Goal: Check status: Check status

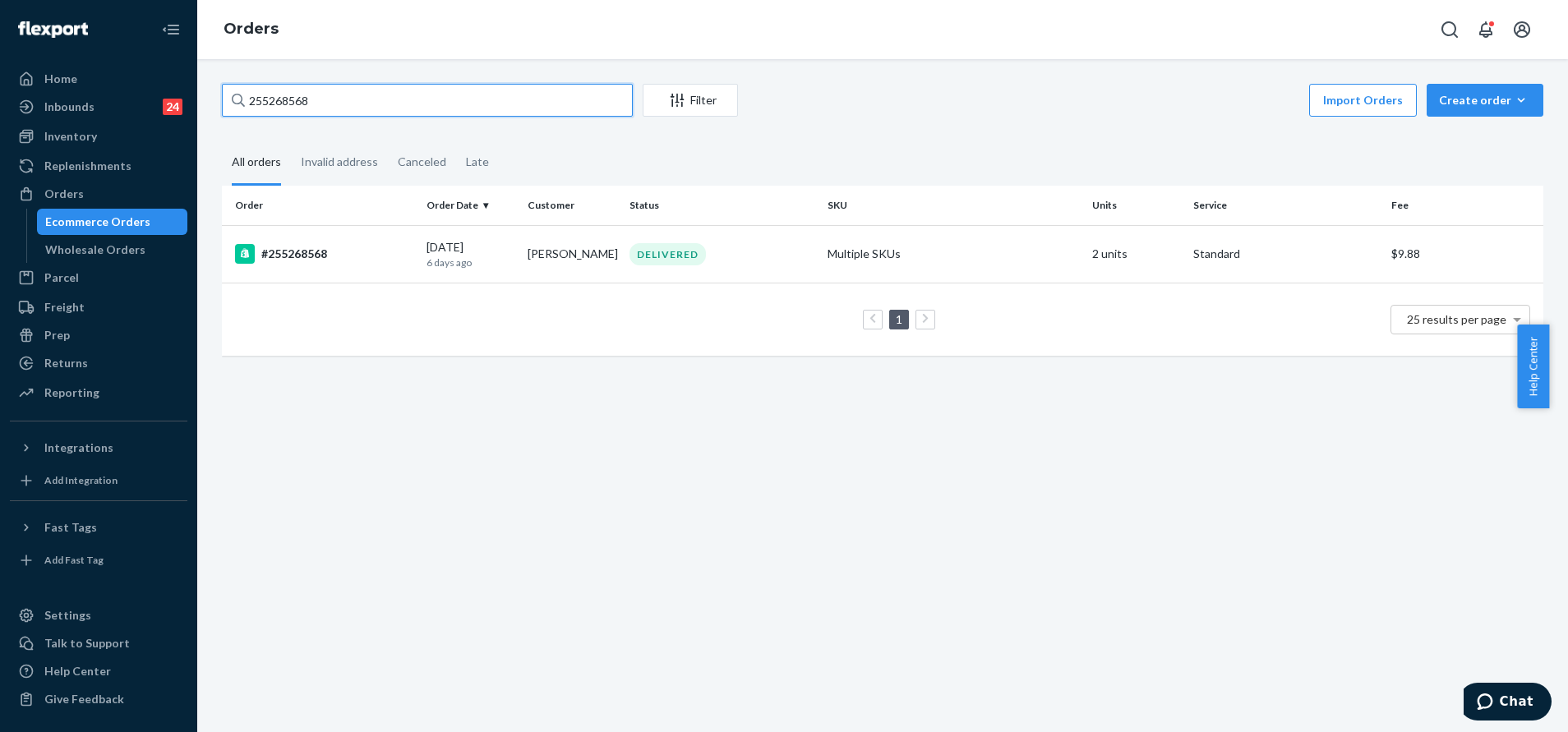
click at [372, 101] on input "255268568" at bounding box center [427, 100] width 411 height 33
paste input "You Matter Kids Straight Leg Sweatpants Orchid / XL"
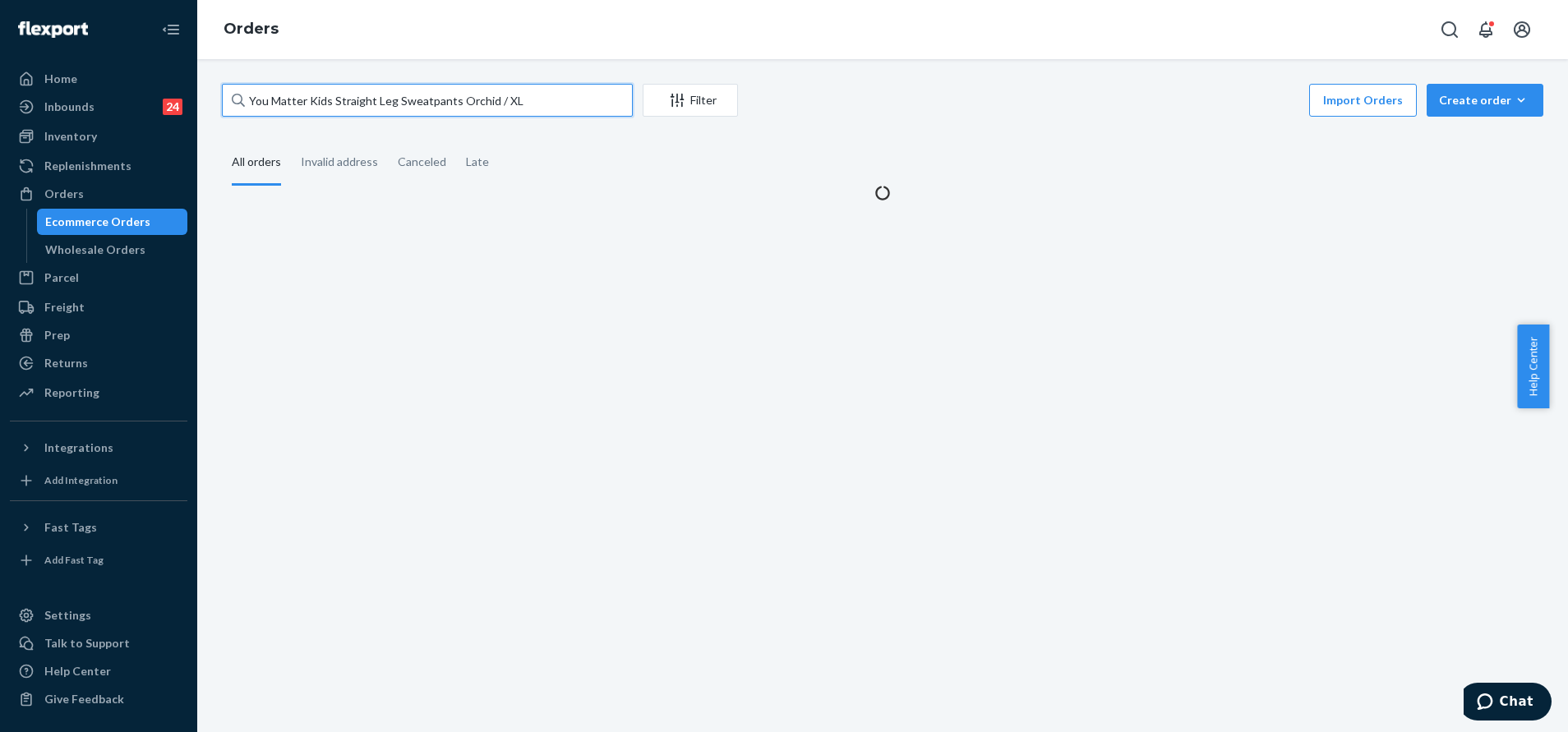
paste input "text"
type input "You Matter Kids Straight Leg Sweatpants Orchid / XL"
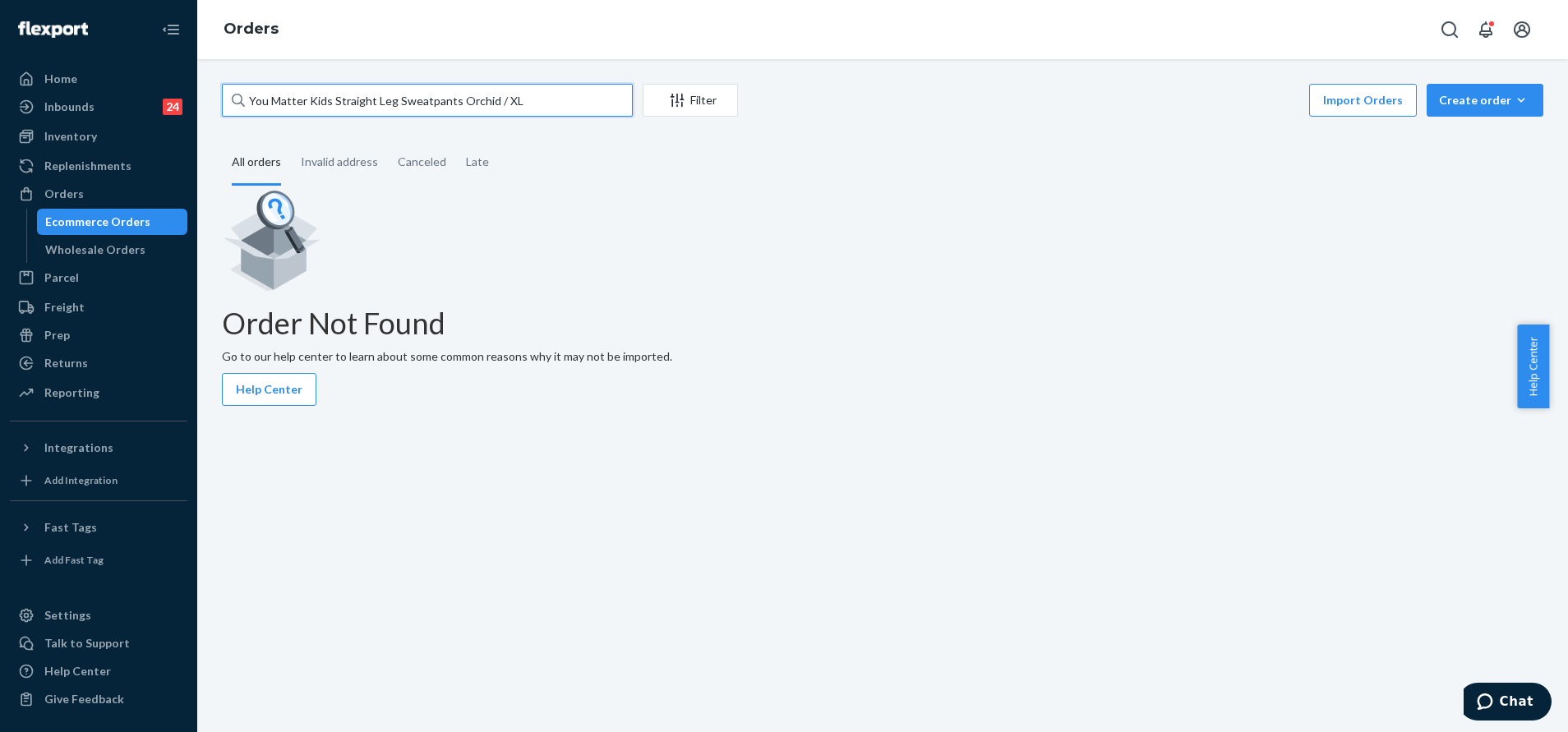
click at [556, 96] on input "You Matter Kids Straight Leg Sweatpants Orchid / XL" at bounding box center [427, 100] width 411 height 33
paste input "255249124"
type input "255249124"
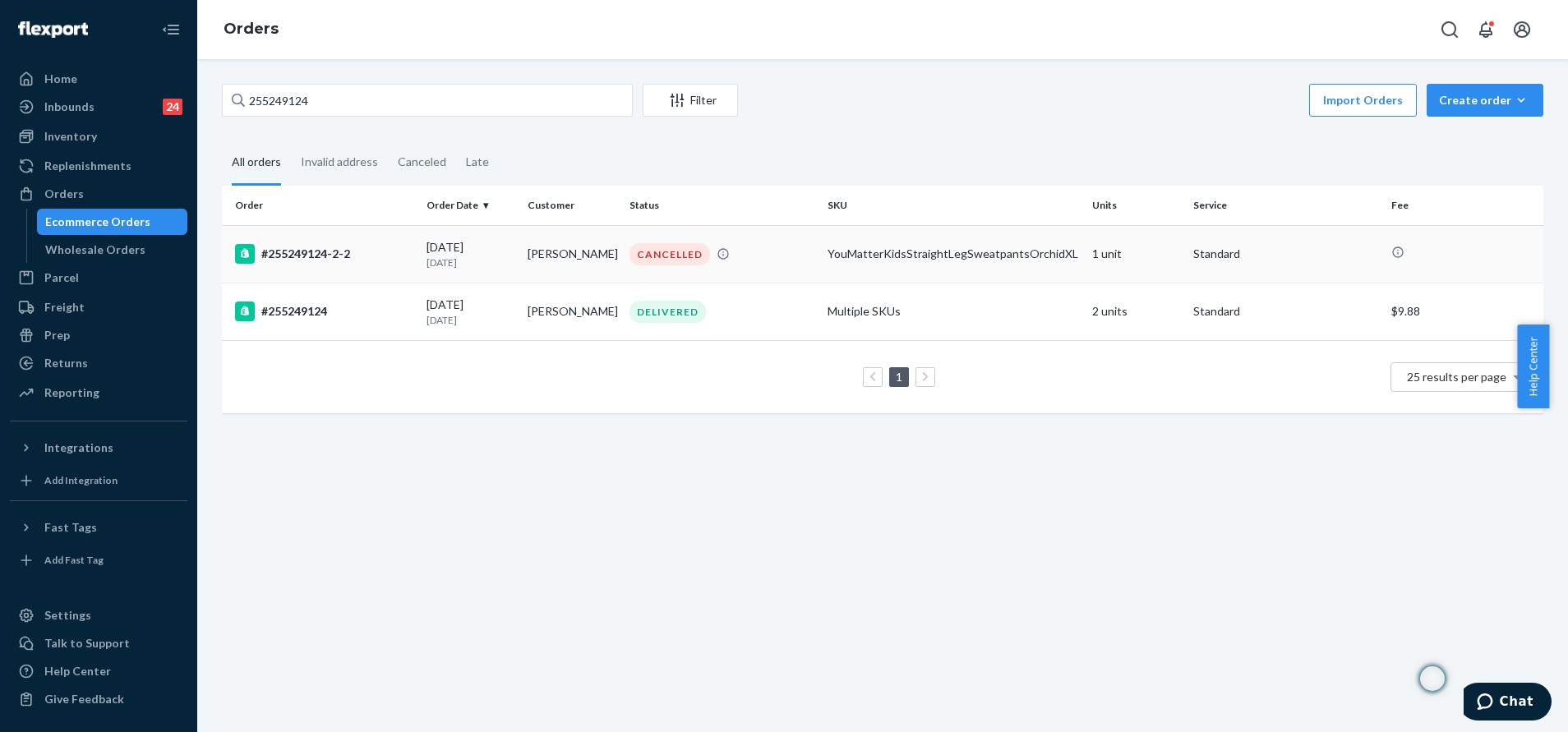
click at [769, 263] on div "CANCELLED" at bounding box center [722, 254] width 191 height 22
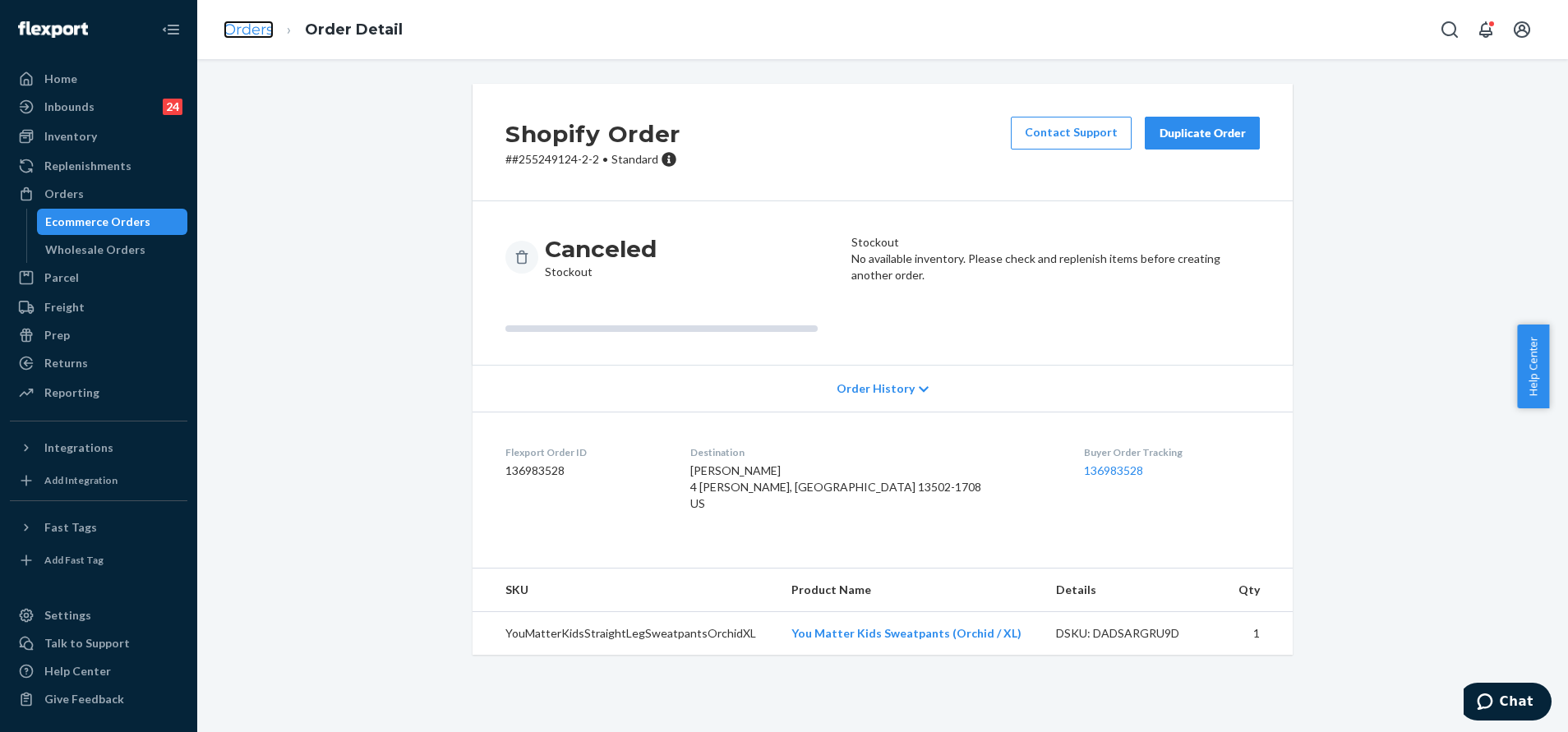
click at [257, 25] on link "Orders" at bounding box center [248, 29] width 50 height 18
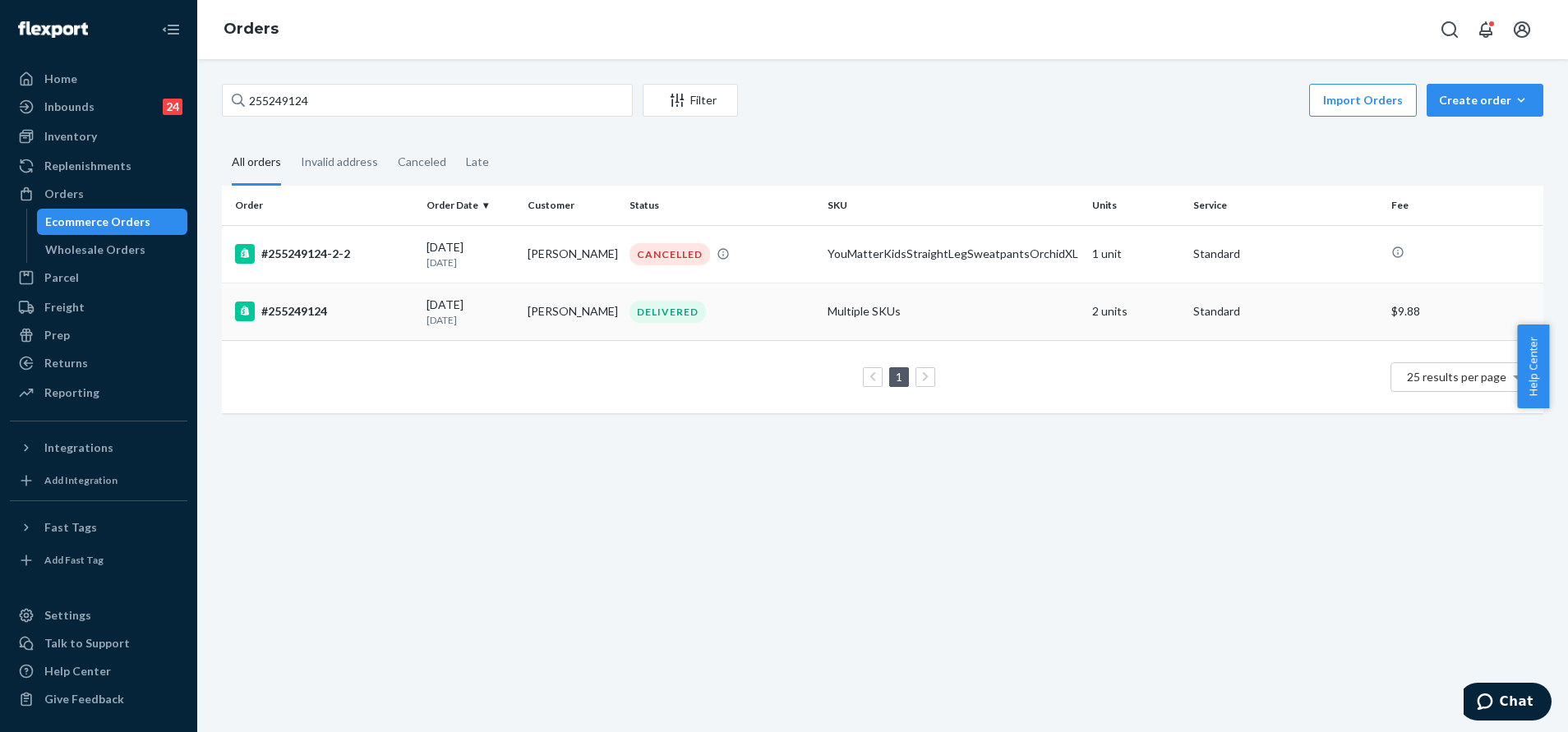
click at [743, 327] on td "DELIVERED" at bounding box center [722, 311] width 198 height 57
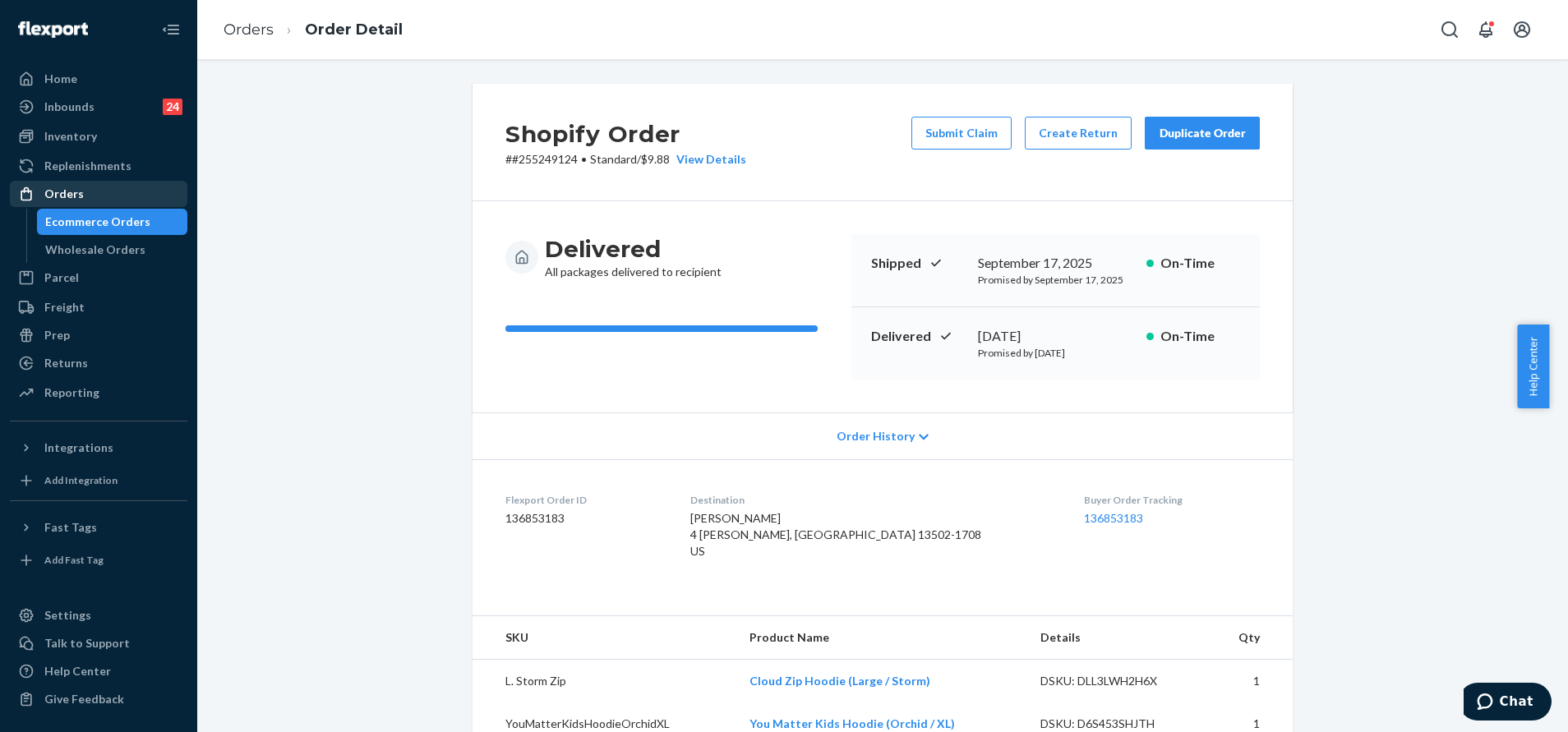
click at [97, 199] on div "Orders" at bounding box center [98, 194] width 174 height 23
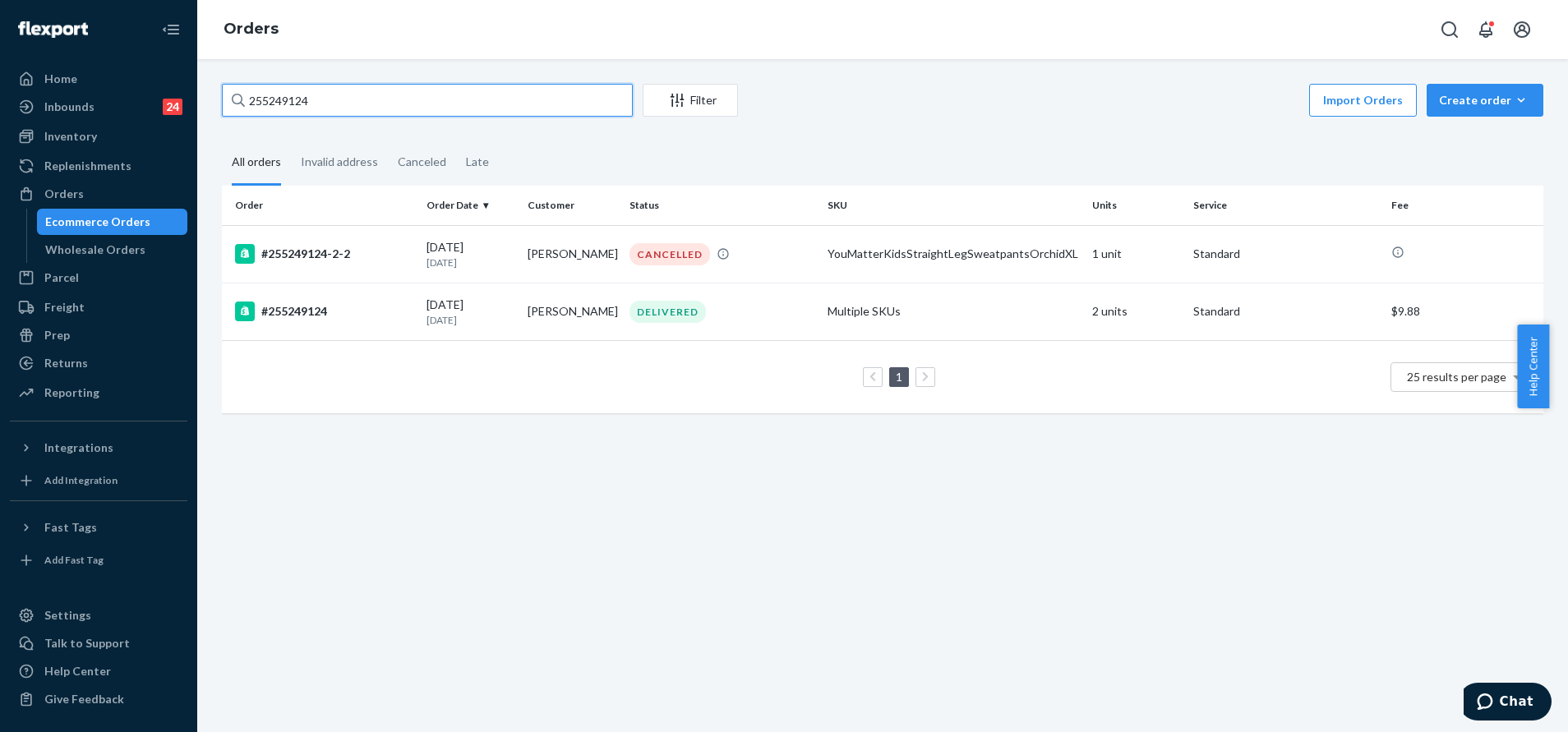
click at [390, 96] on input "255249124" at bounding box center [427, 100] width 411 height 33
click at [670, 305] on div "DELIVERED" at bounding box center [668, 312] width 77 height 22
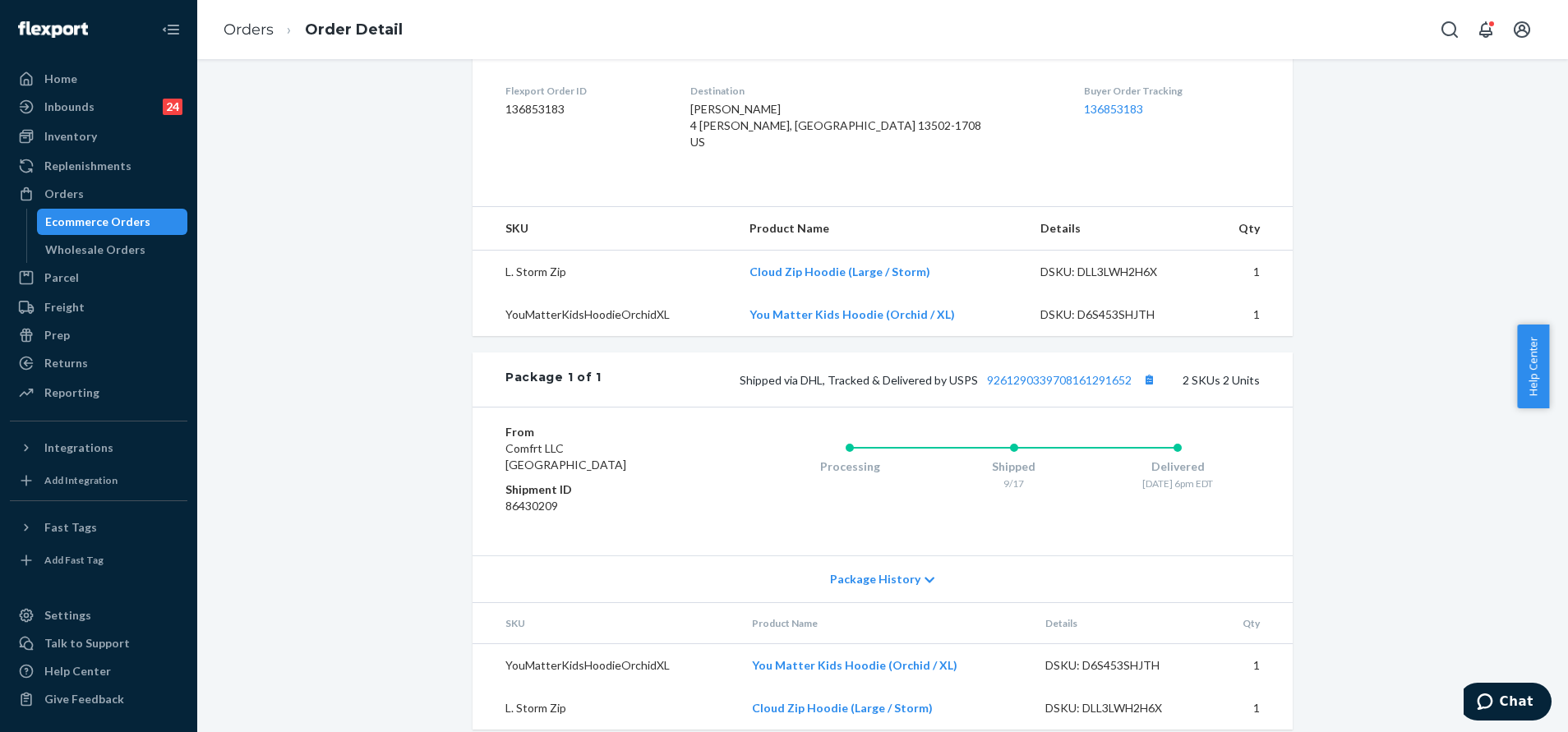
scroll to position [409, 0]
click at [1445, 346] on div "Shopify Order # #255249124 • Standard / $9.88 View Details Submit Claim Create …" at bounding box center [883, 212] width 1346 height 1075
click at [1443, 33] on icon "Open Search Box" at bounding box center [1449, 29] width 20 height 20
click at [97, 189] on div "Orders" at bounding box center [98, 194] width 174 height 23
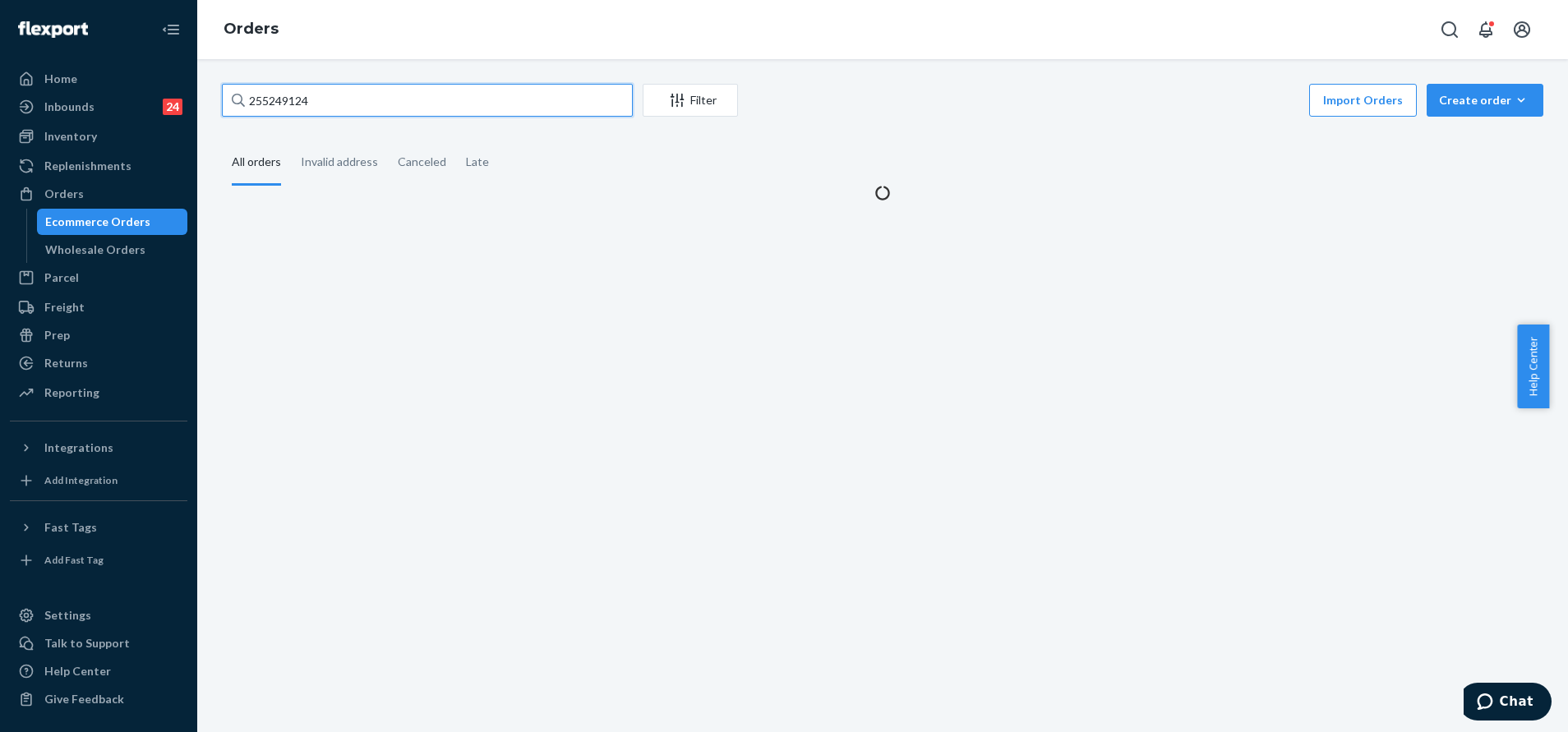
click at [433, 102] on input "255249124" at bounding box center [427, 100] width 411 height 33
paste input "193381"
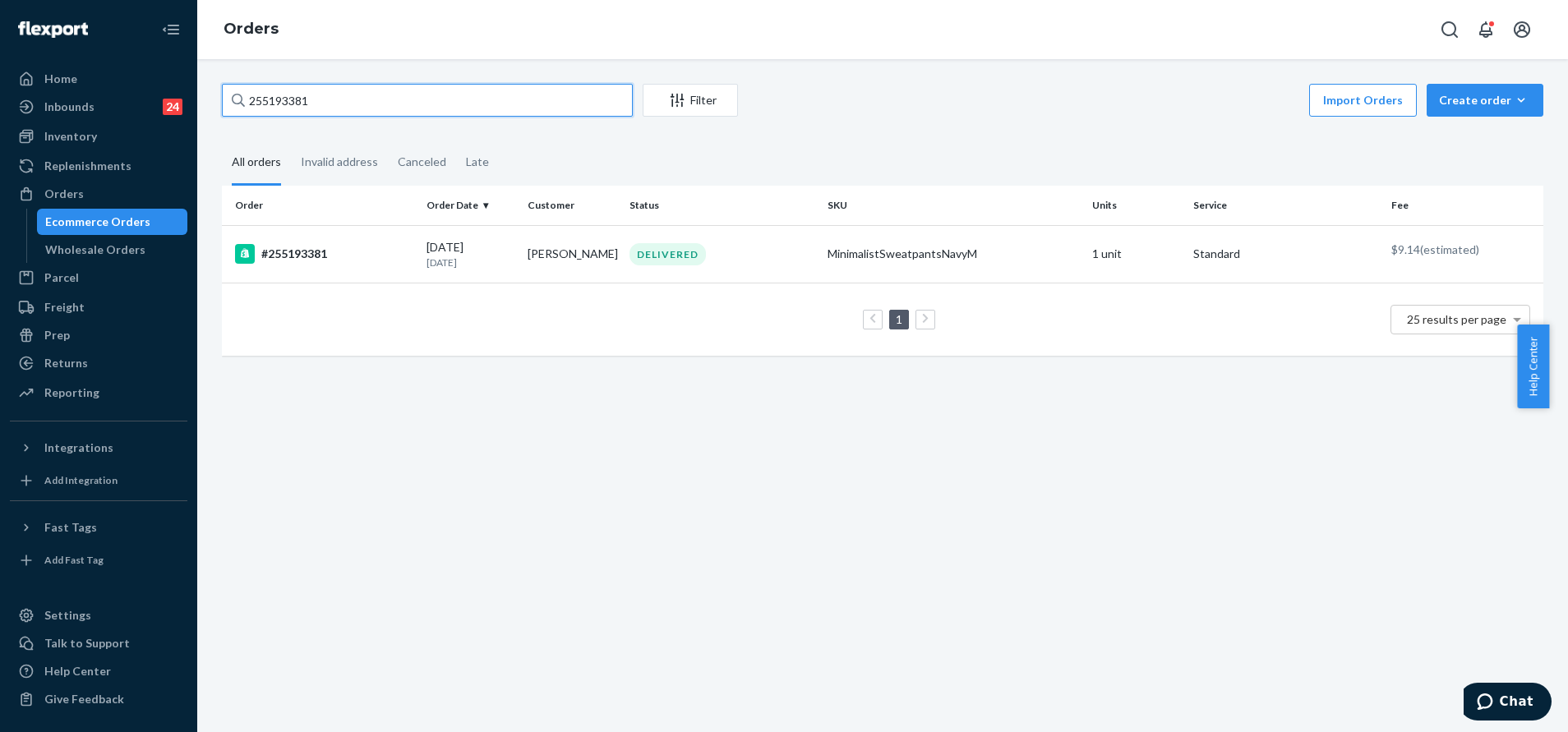
type input "255193381"
click at [591, 264] on td "[PERSON_NAME]" at bounding box center [572, 253] width 102 height 57
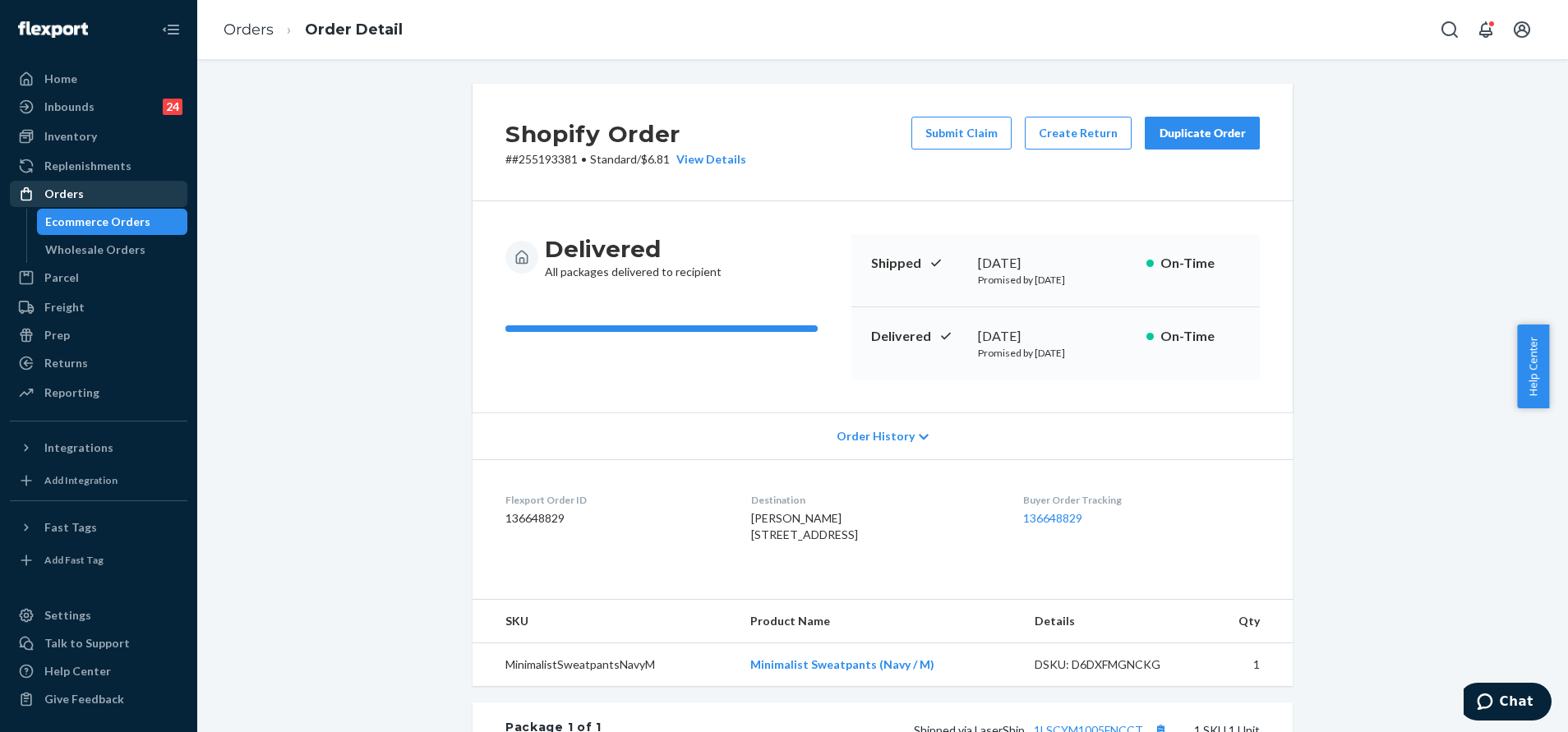
click at [125, 202] on div "Orders" at bounding box center [98, 194] width 174 height 23
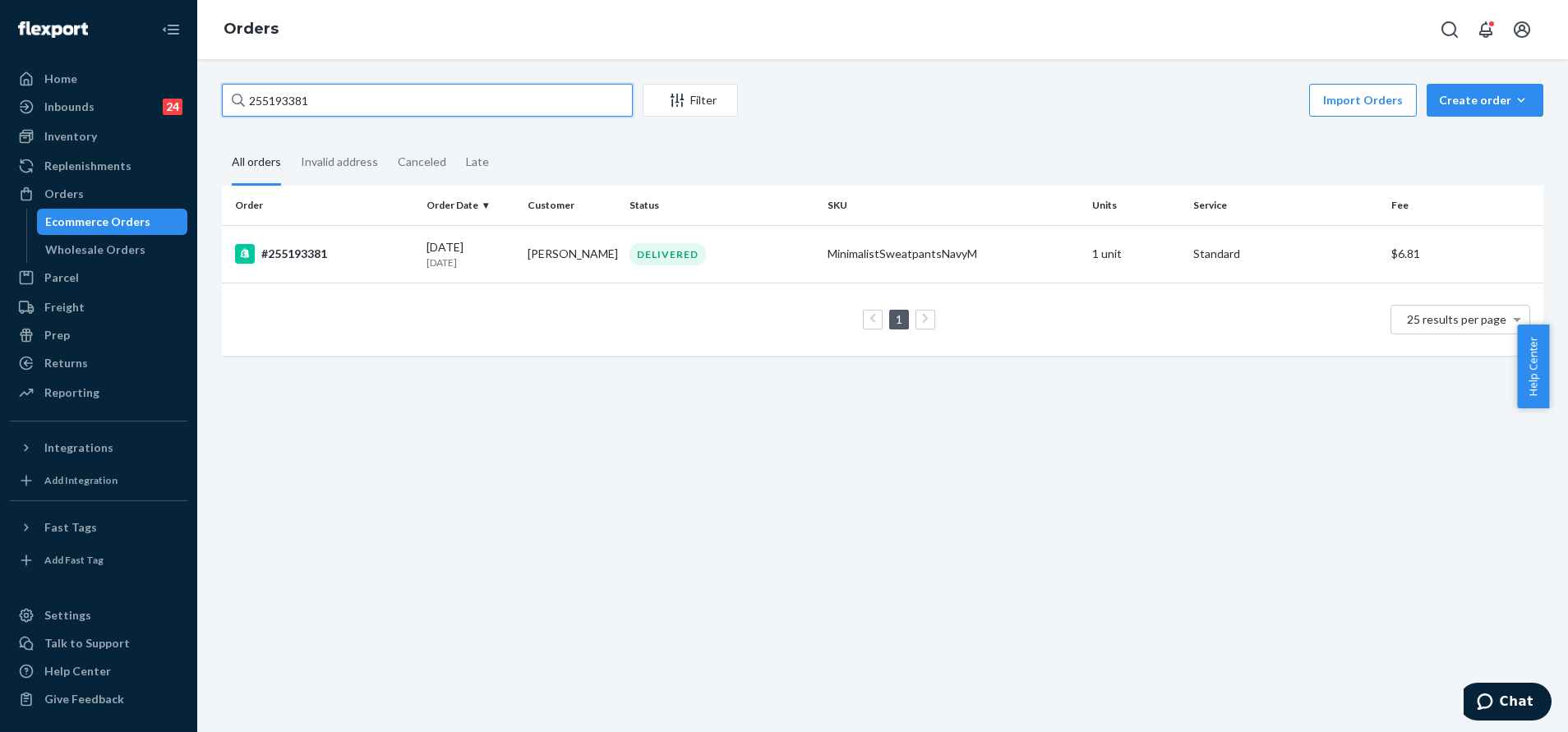
click at [368, 107] on input "255193381" at bounding box center [427, 100] width 411 height 33
click at [476, 96] on input "255193381" at bounding box center [427, 100] width 411 height 33
paste input "4981175"
type input "254981175"
click at [657, 262] on div "DELIVERED" at bounding box center [668, 254] width 77 height 22
